Goal: Use online tool/utility: Utilize a website feature to perform a specific function

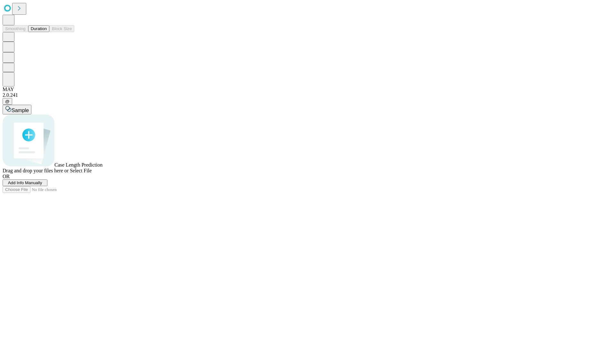
click at [92, 173] on span "Select File" at bounding box center [81, 170] width 22 height 5
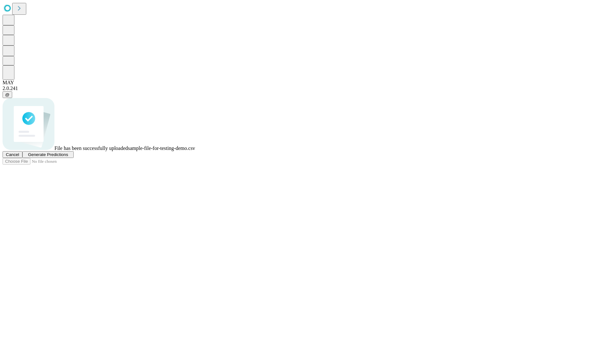
click at [68, 157] on span "Generate Predictions" at bounding box center [48, 154] width 40 height 5
